Goal: Task Accomplishment & Management: Use online tool/utility

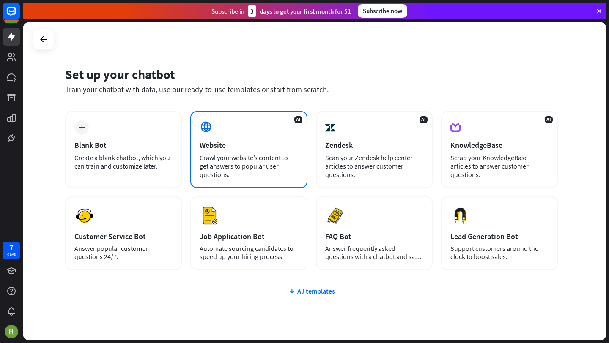
click at [232, 159] on div "Crawl your website’s content to get answers to popular user questions." at bounding box center [249, 165] width 98 height 25
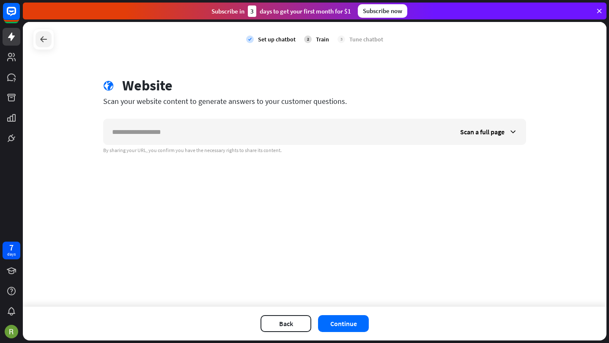
click at [49, 44] on div at bounding box center [44, 39] width 16 height 16
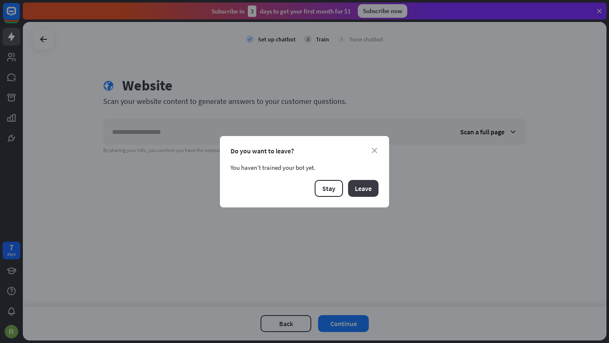
click at [359, 188] on button "Leave" at bounding box center [363, 188] width 30 height 17
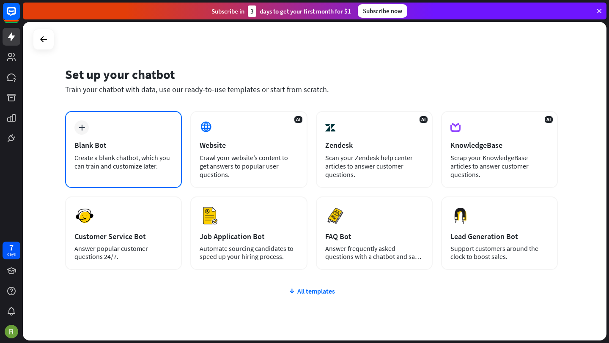
click at [98, 144] on div "Blank Bot" at bounding box center [123, 145] width 98 height 10
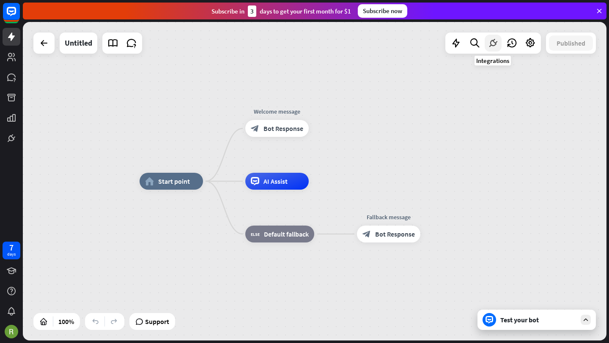
click at [493, 45] on icon at bounding box center [492, 43] width 11 height 11
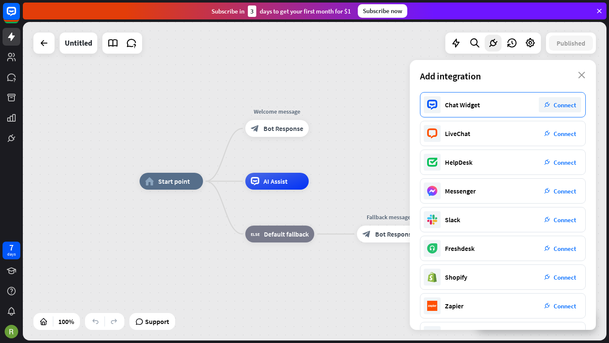
click at [560, 105] on span "Connect" at bounding box center [564, 105] width 22 height 8
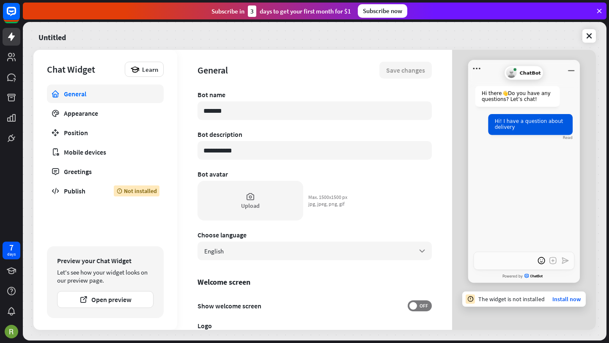
type textarea "*"
click at [77, 189] on div "Publish" at bounding box center [82, 191] width 37 height 8
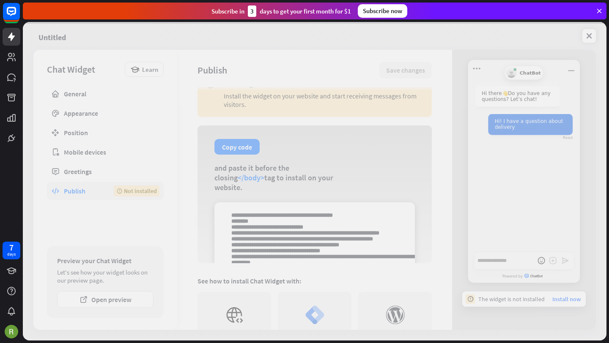
scroll to position [25, 0]
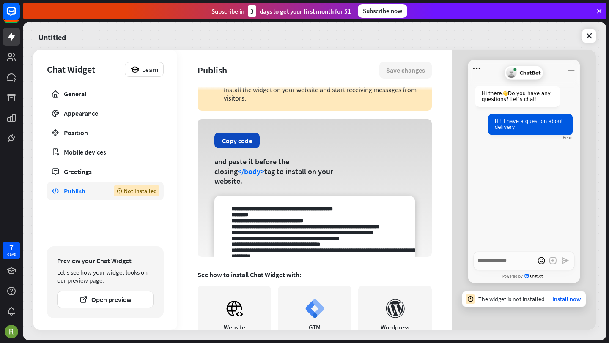
click at [238, 146] on button "Copy code" at bounding box center [236, 141] width 45 height 16
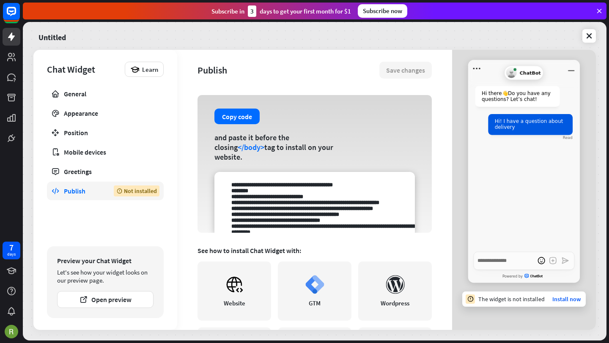
scroll to position [52, 0]
